Goal: Task Accomplishment & Management: Manage account settings

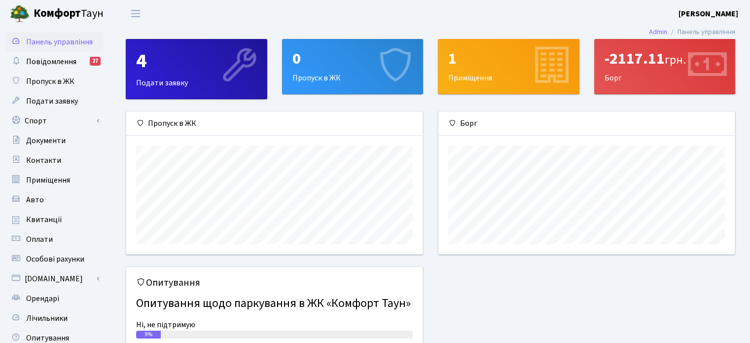
scroll to position [142, 296]
click at [44, 218] on span "Квитанції" at bounding box center [44, 219] width 36 height 11
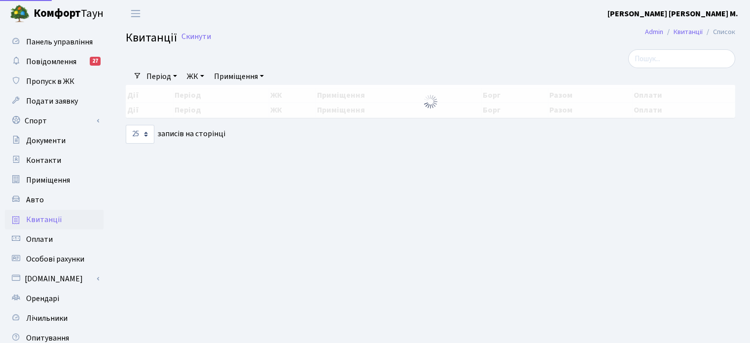
select select "25"
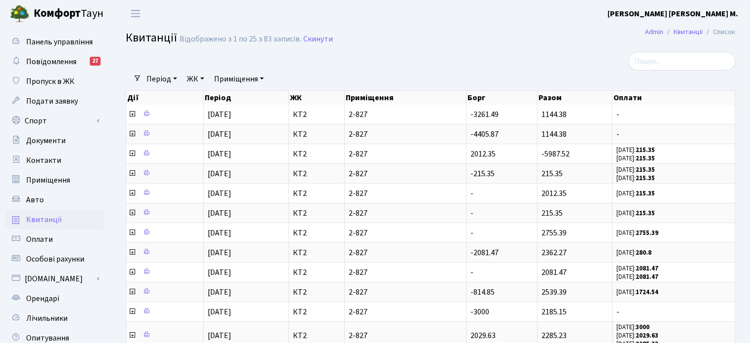
click at [43, 219] on span "Квитанції" at bounding box center [44, 219] width 36 height 11
select select "25"
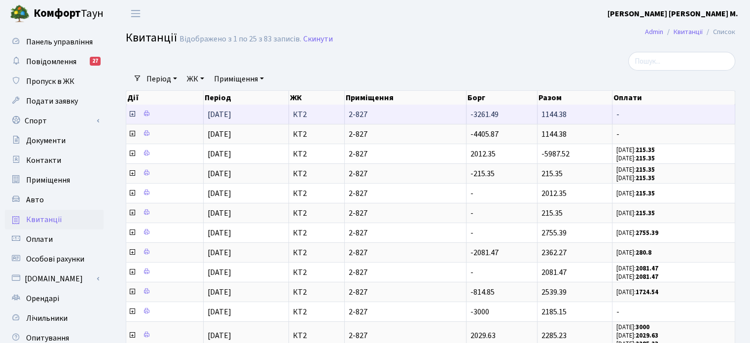
click at [130, 112] on icon at bounding box center [132, 114] width 8 height 8
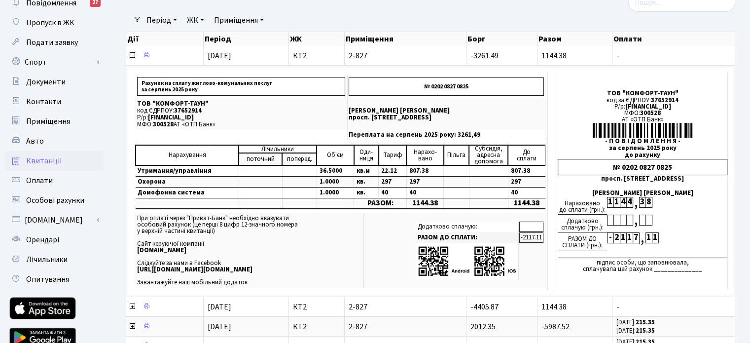
scroll to position [60, 0]
